Goal: Transaction & Acquisition: Download file/media

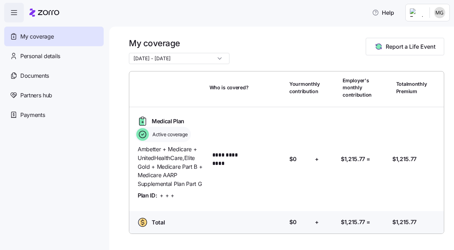
click at [442, 12] on html "**********" at bounding box center [227, 123] width 454 height 246
click at [52, 57] on span "Personal details" at bounding box center [40, 56] width 40 height 9
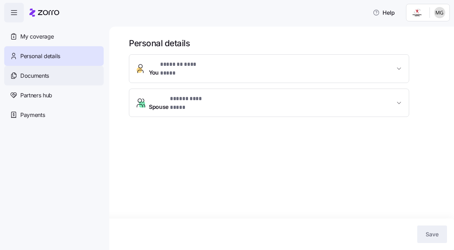
click at [49, 76] on span "Documents" at bounding box center [34, 75] width 29 height 9
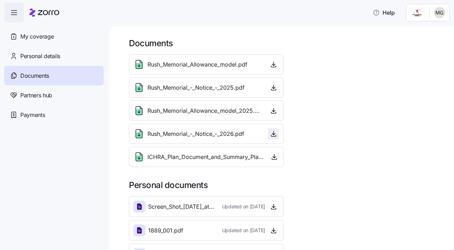
click at [274, 133] on icon "button" at bounding box center [274, 134] width 0 height 4
click at [272, 64] on icon "button" at bounding box center [273, 64] width 7 height 7
click at [270, 87] on icon "button" at bounding box center [273, 87] width 7 height 7
click at [272, 160] on span "button" at bounding box center [274, 157] width 9 height 11
click at [271, 155] on icon "button" at bounding box center [274, 156] width 7 height 7
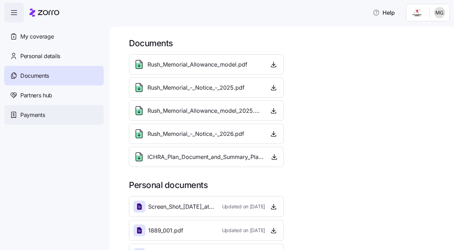
drag, startPoint x: 42, startPoint y: 33, endPoint x: 84, endPoint y: 118, distance: 95.4
click at [42, 33] on span "My coverage" at bounding box center [36, 36] width 33 height 9
